Goal: Contribute content: Add original content to the website for others to see

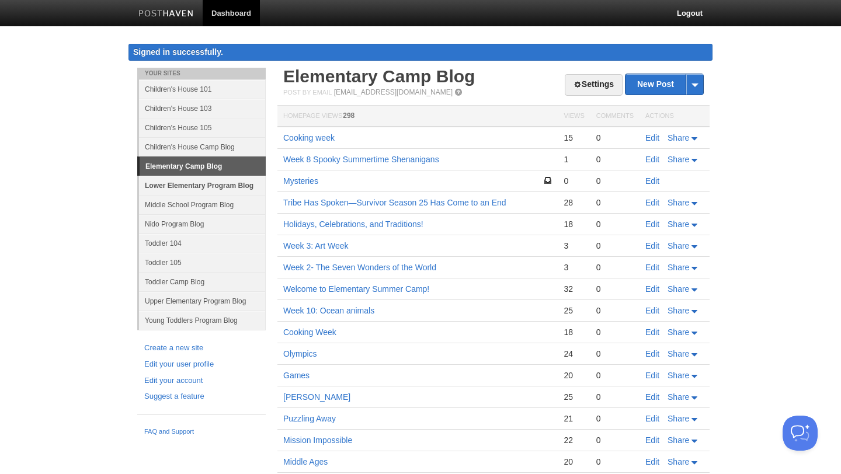
click at [201, 186] on link "Lower Elementary Program Blog" at bounding box center [202, 185] width 127 height 19
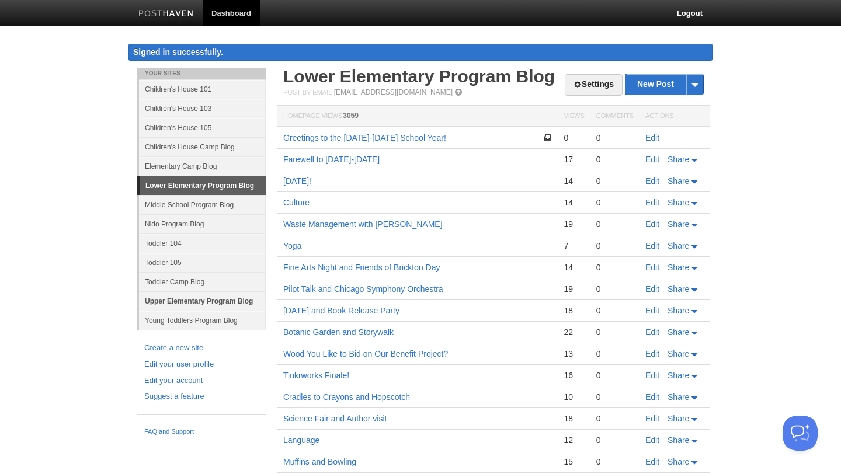
click at [183, 302] on link "Upper Elementary Program Blog" at bounding box center [202, 300] width 127 height 19
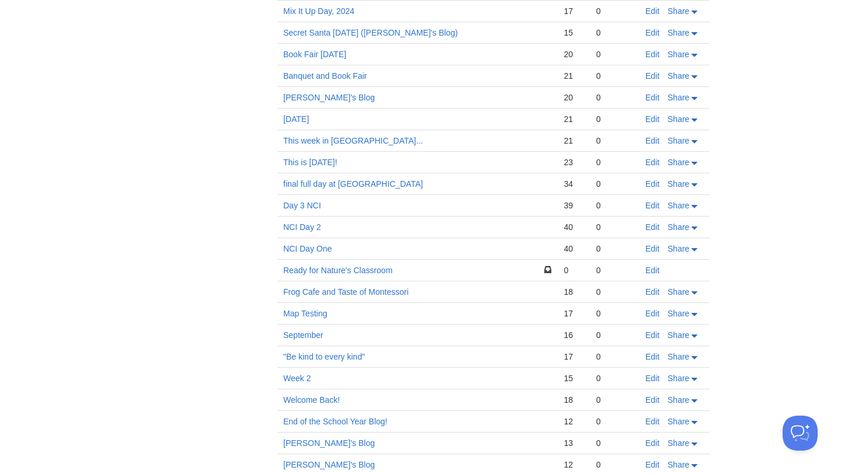
scroll to position [637, 0]
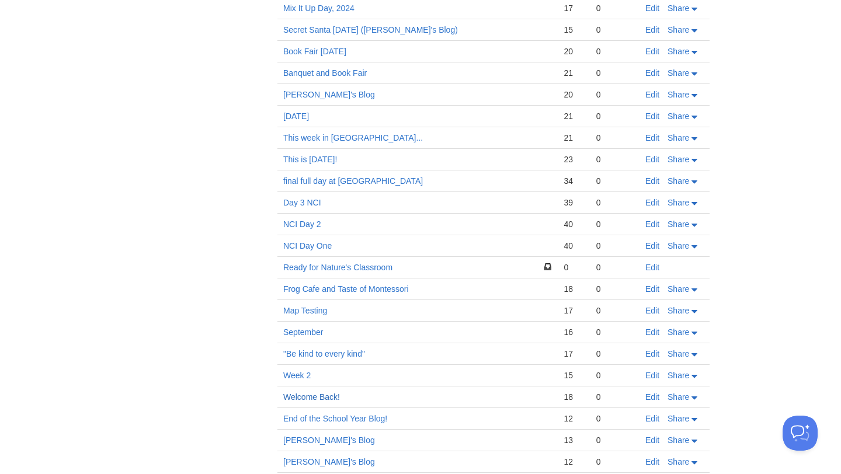
click at [306, 392] on link "Welcome Back!" at bounding box center [311, 396] width 57 height 9
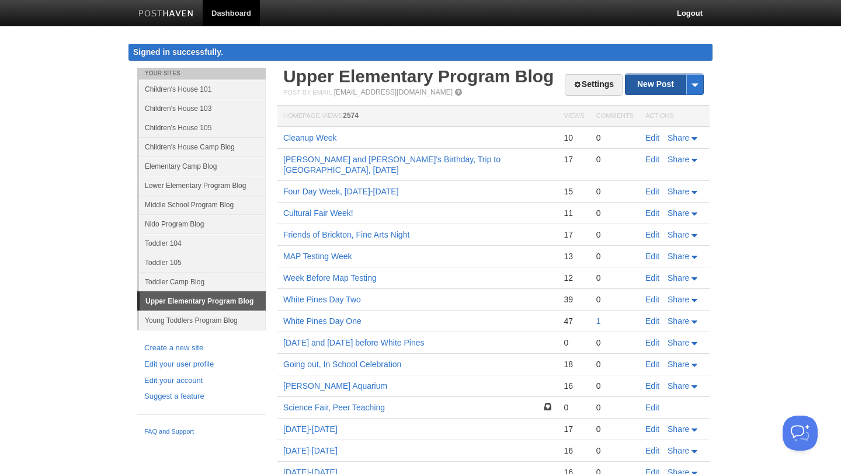
click at [645, 86] on link "New Post" at bounding box center [664, 84] width 78 height 20
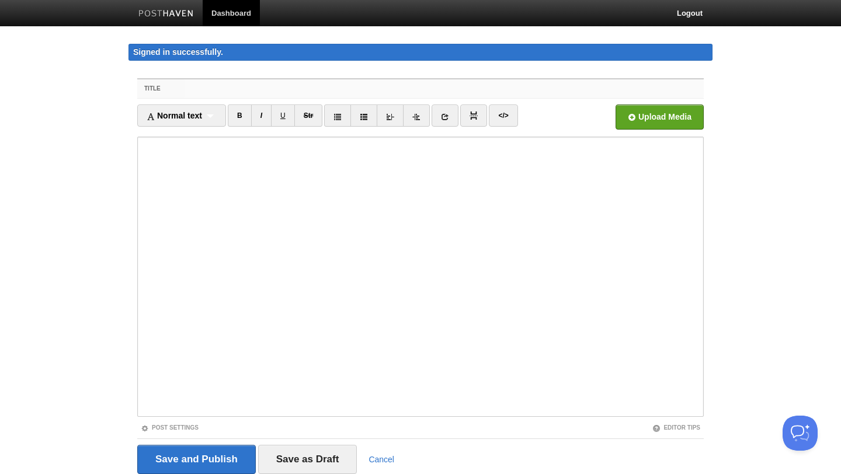
click at [332, 85] on input "Title" at bounding box center [443, 88] width 519 height 19
type input "W"
click at [214, 89] on input "First week of new school year [DATE]-[DATE]" at bounding box center [443, 88] width 519 height 19
click at [248, 90] on input "First Week of new school year [DATE]-[DATE]" at bounding box center [443, 88] width 519 height 19
click at [269, 92] on input "First Week of New school year [DATE]-[DATE]" at bounding box center [443, 88] width 519 height 19
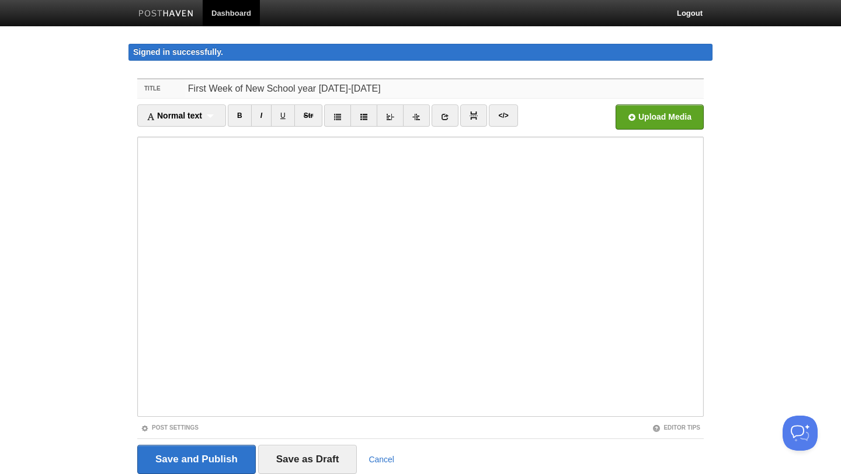
click at [300, 93] on input "First Week of New School year [DATE]-[DATE]" at bounding box center [443, 88] width 519 height 19
type input "First Week of New School Year [DATE]-[DATE]"
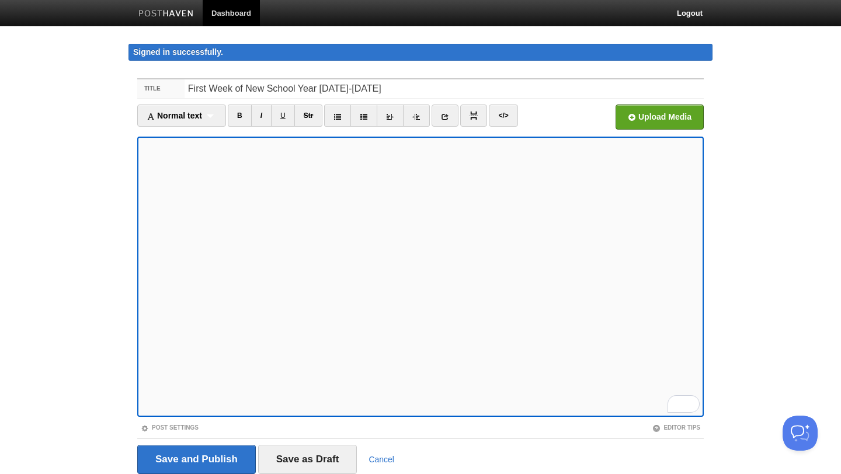
scroll to position [43, 0]
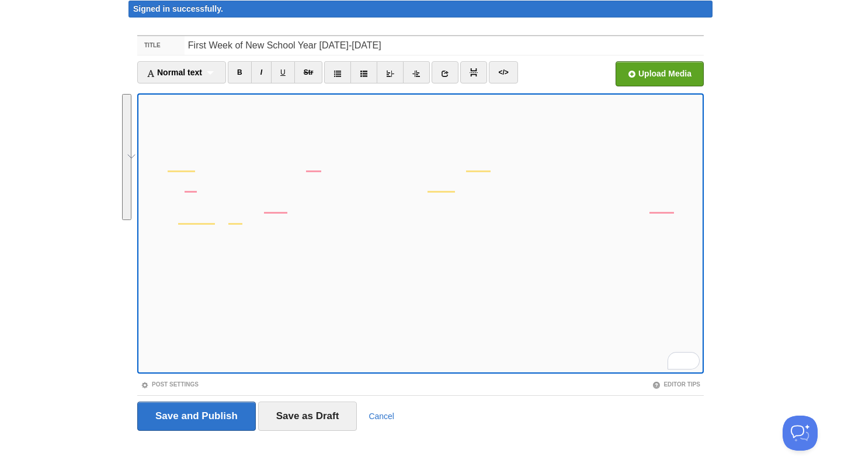
click at [131, 190] on button "See rewrite suggestions" at bounding box center [126, 157] width 9 height 126
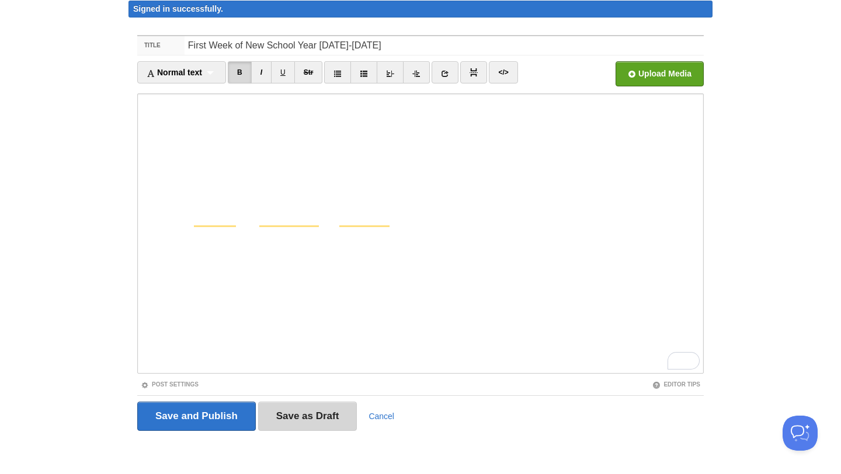
click at [333, 409] on input "Save as Draft" at bounding box center [307, 416] width 99 height 29
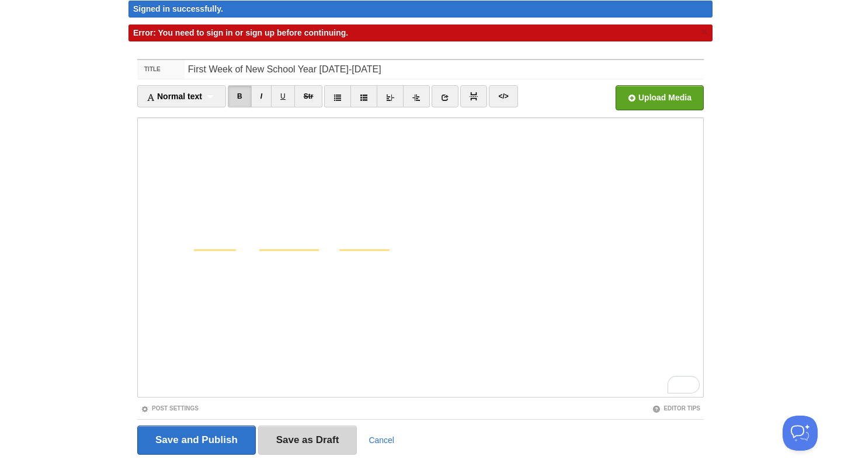
click at [309, 442] on input "Save as Draft" at bounding box center [307, 440] width 99 height 29
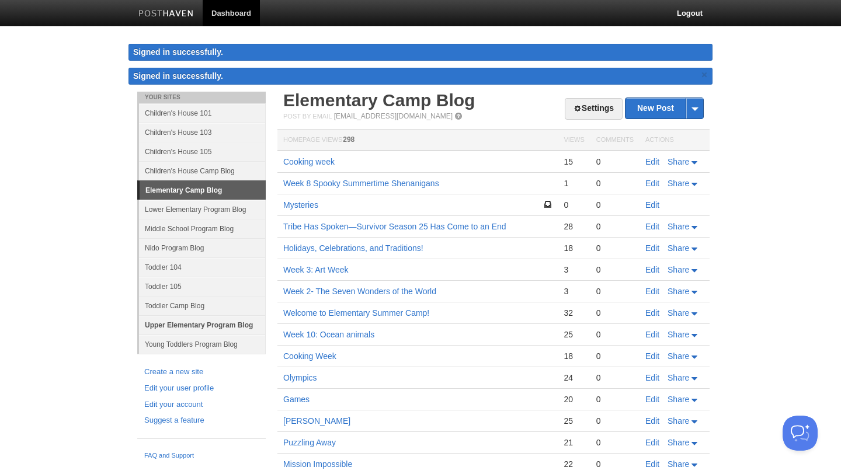
click at [184, 323] on link "Upper Elementary Program Blog" at bounding box center [202, 324] width 127 height 19
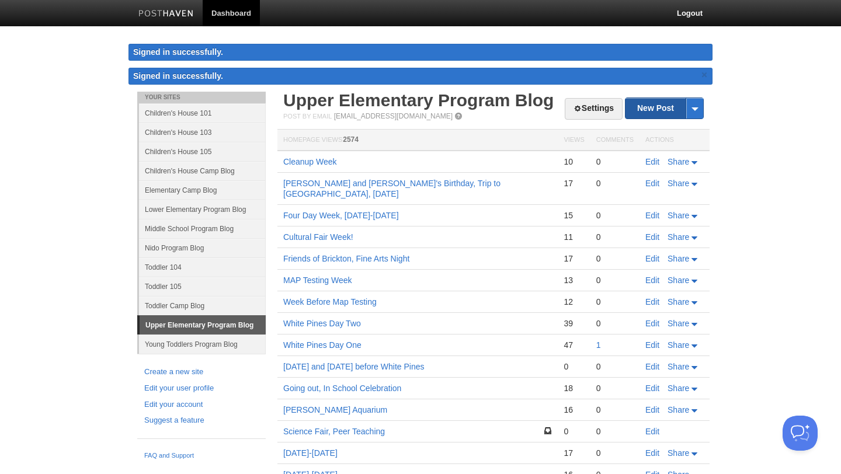
click at [659, 106] on link "New Post" at bounding box center [664, 108] width 78 height 20
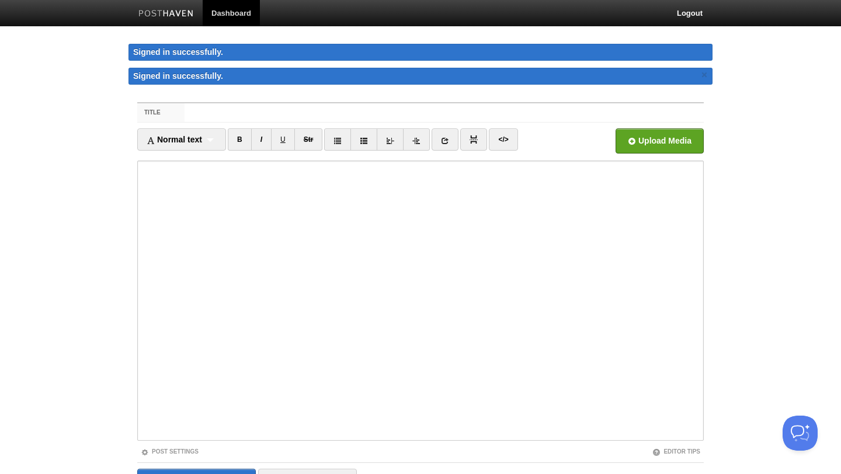
click at [341, 107] on input "Title" at bounding box center [443, 112] width 519 height 19
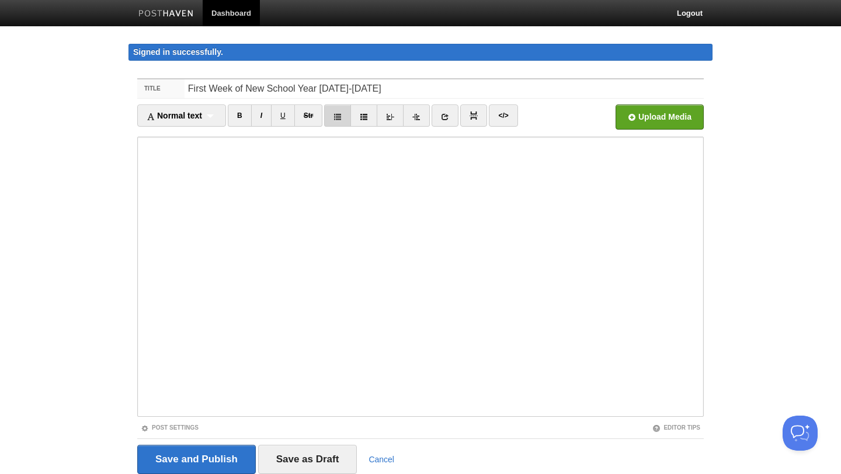
type input "First Week of New School Year [DATE]-[DATE]"
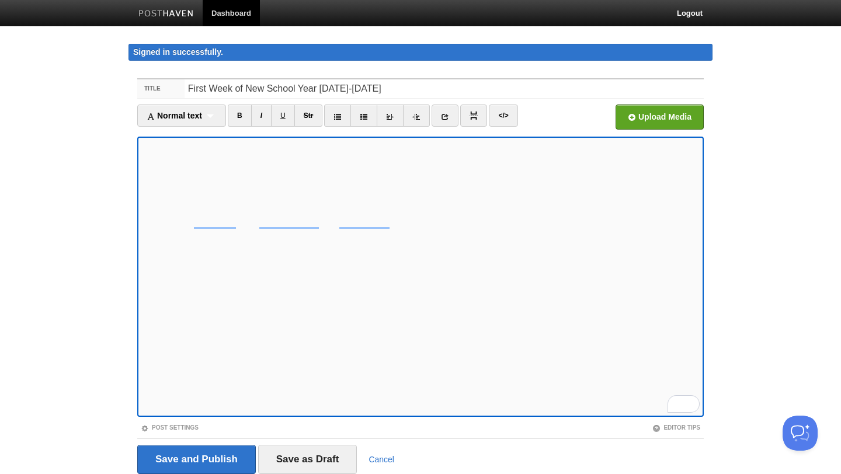
click at [141, 148] on iframe at bounding box center [420, 277] width 566 height 280
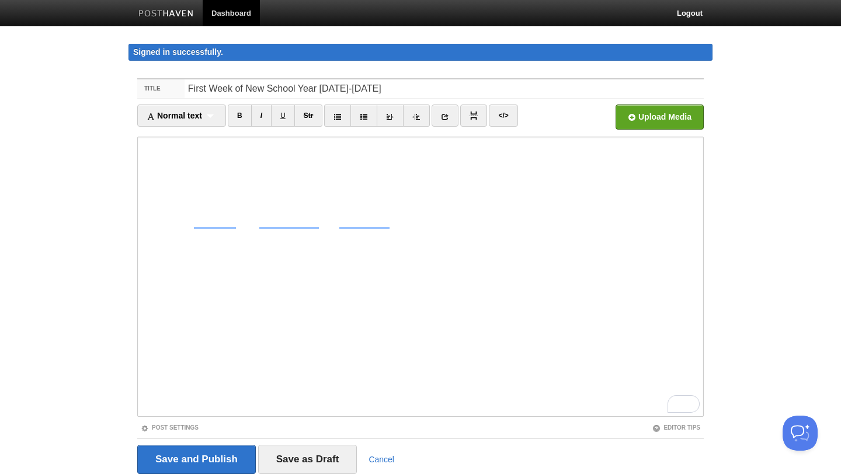
click at [141, 146] on iframe at bounding box center [420, 277] width 566 height 280
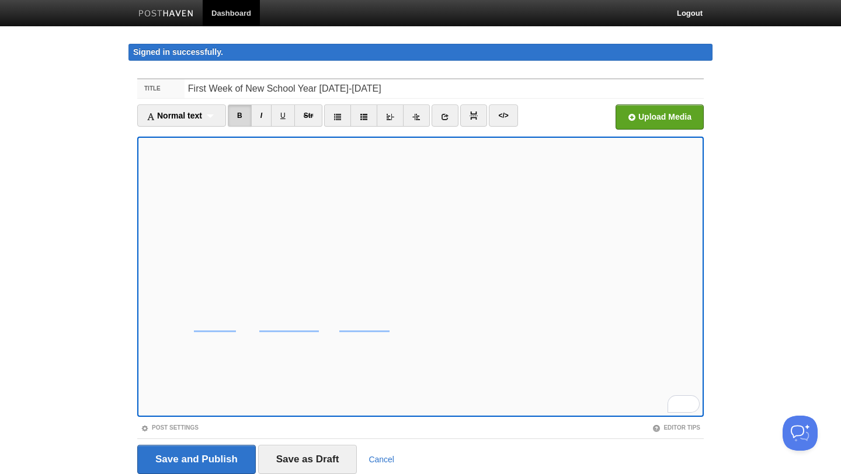
scroll to position [43, 0]
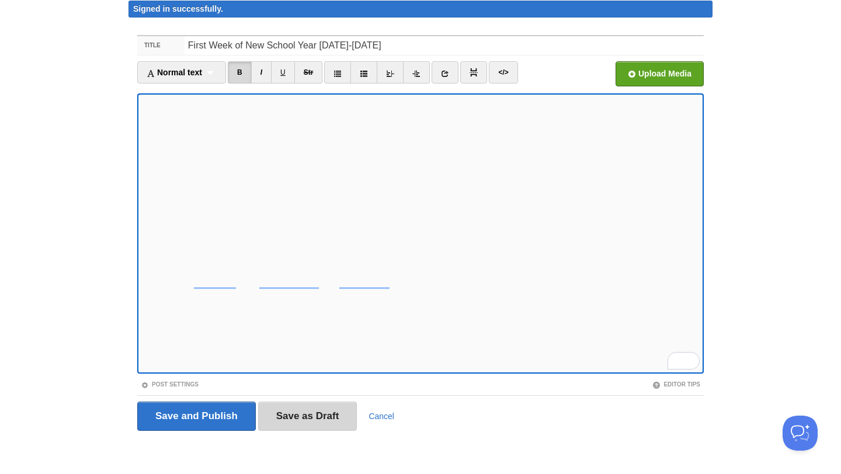
click at [303, 420] on input "Save as Draft" at bounding box center [307, 416] width 99 height 29
